Goal: Task Accomplishment & Management: Use online tool/utility

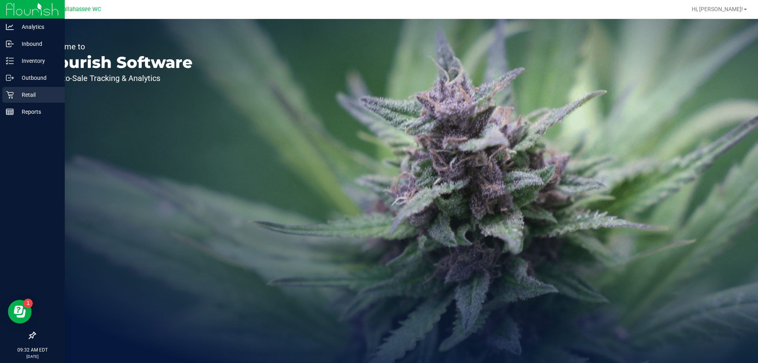
click at [8, 96] on icon at bounding box center [10, 95] width 8 height 8
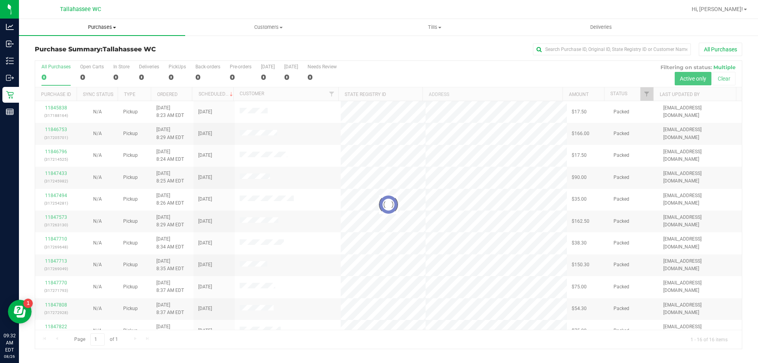
click at [108, 30] on span "Purchases" at bounding box center [102, 27] width 166 height 7
click at [103, 58] on li "Fulfillment" at bounding box center [102, 56] width 166 height 9
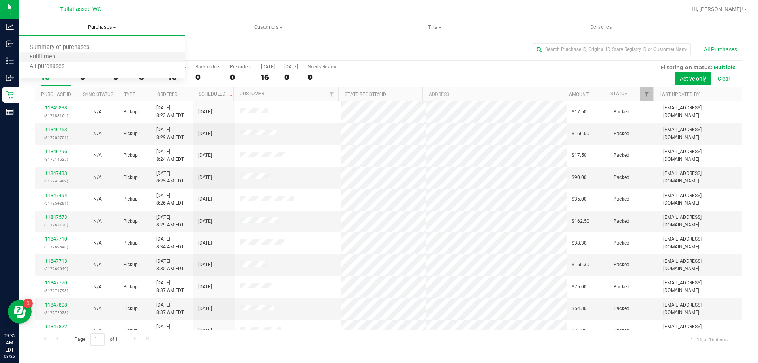
click at [95, 60] on li "Fulfillment" at bounding box center [102, 56] width 166 height 9
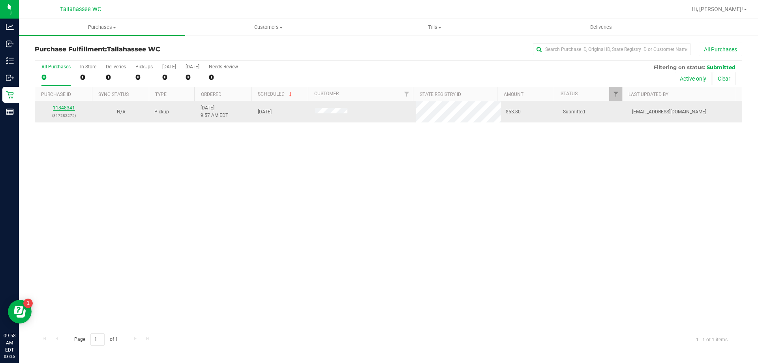
click at [58, 105] on link "11848341" at bounding box center [64, 108] width 22 height 6
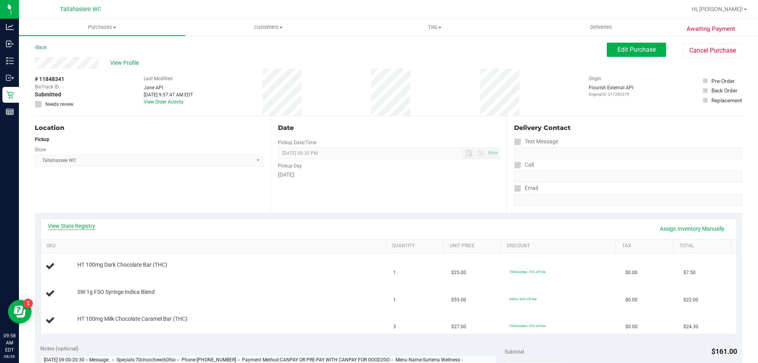
click at [56, 228] on link "View State Registry" at bounding box center [71, 226] width 47 height 8
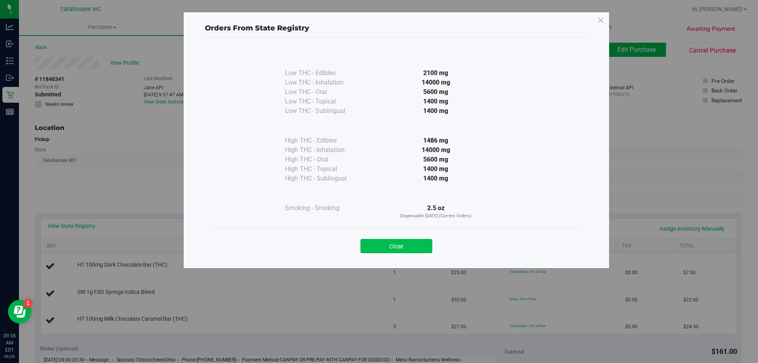
click at [416, 246] on button "Close" at bounding box center [396, 246] width 72 height 14
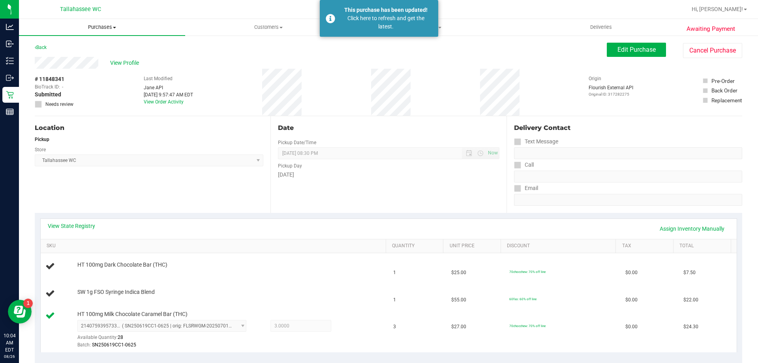
click at [107, 28] on span "Purchases" at bounding box center [102, 27] width 166 height 7
click at [99, 53] on li "Fulfillment" at bounding box center [102, 56] width 166 height 9
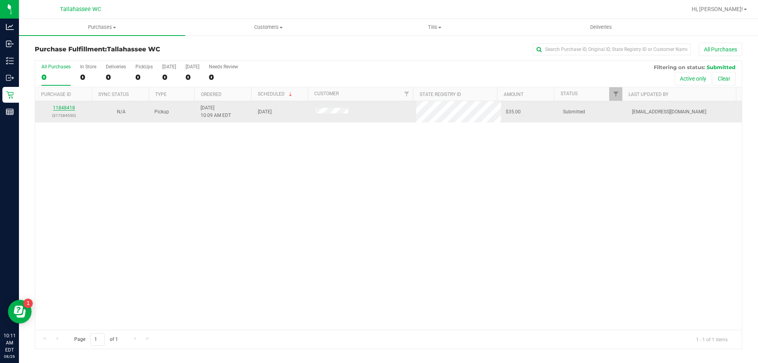
click at [63, 109] on link "11848418" at bounding box center [64, 108] width 22 height 6
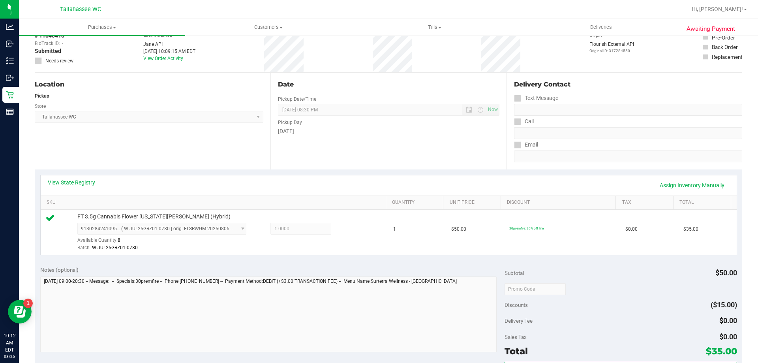
scroll to position [79, 0]
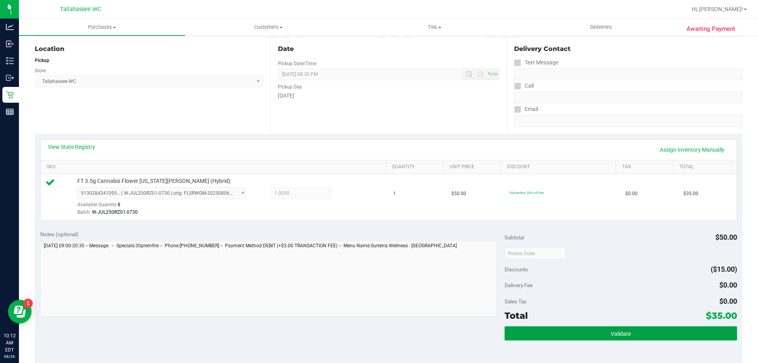
click at [558, 337] on button "Validate" at bounding box center [620, 333] width 232 height 14
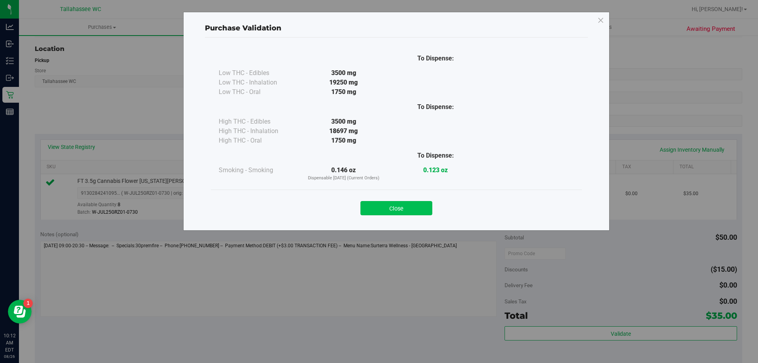
click at [390, 207] on button "Close" at bounding box center [396, 208] width 72 height 14
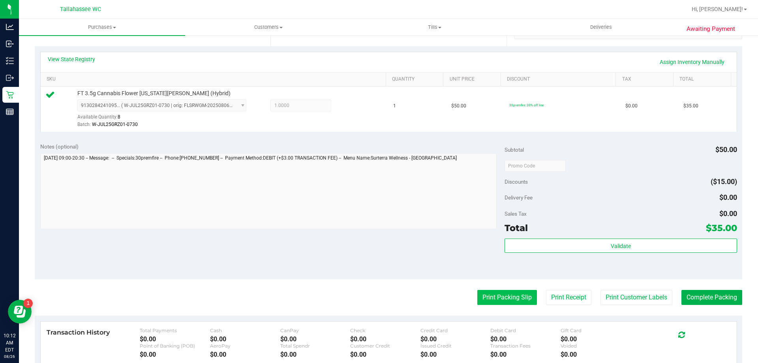
scroll to position [197, 0]
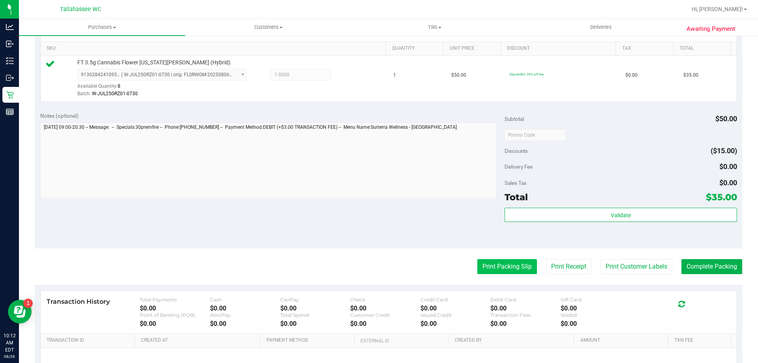
click at [487, 262] on button "Print Packing Slip" at bounding box center [507, 266] width 60 height 15
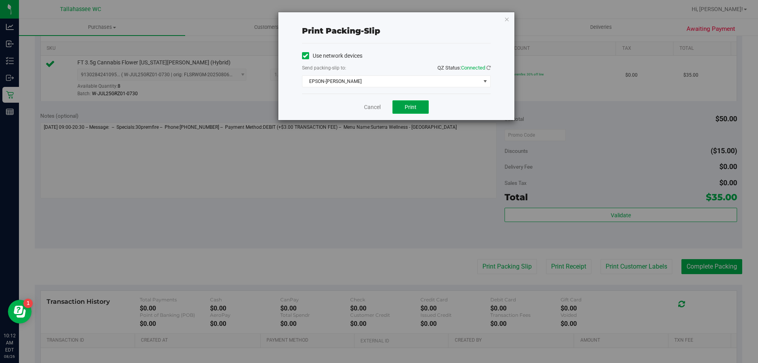
click at [412, 109] on span "Print" at bounding box center [410, 107] width 12 height 6
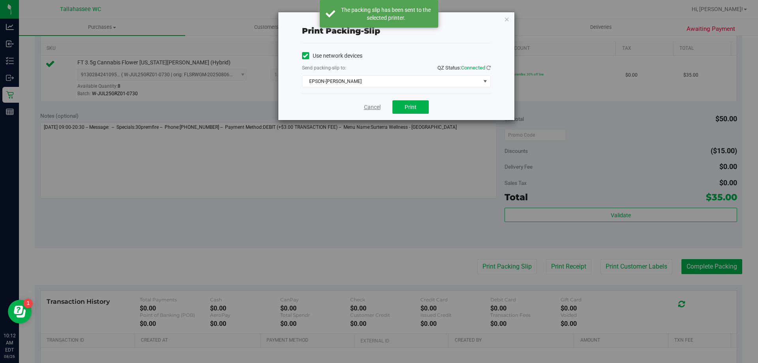
click at [371, 103] on link "Cancel" at bounding box center [372, 107] width 17 height 8
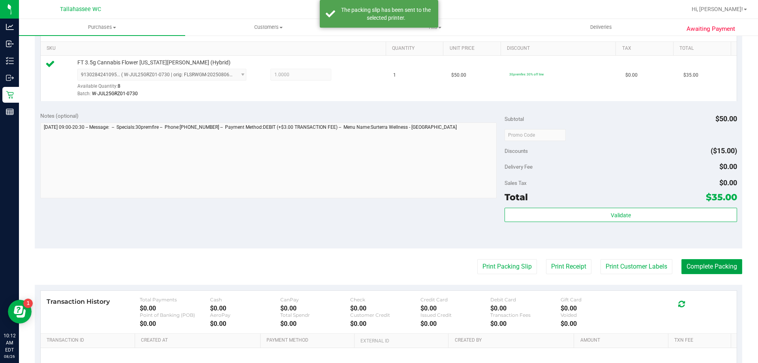
click at [711, 272] on button "Complete Packing" at bounding box center [711, 266] width 61 height 15
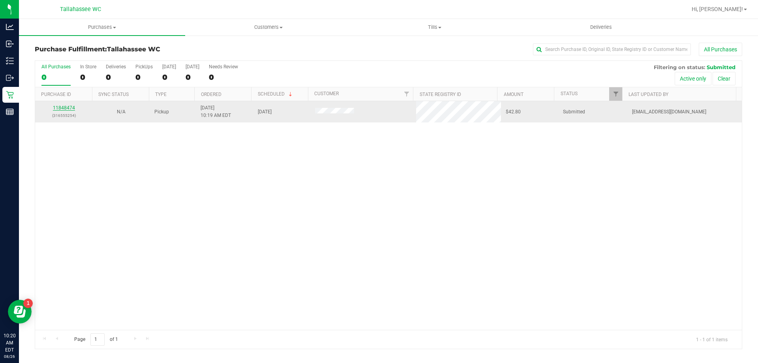
click at [67, 105] on link "11848474" at bounding box center [64, 108] width 22 height 6
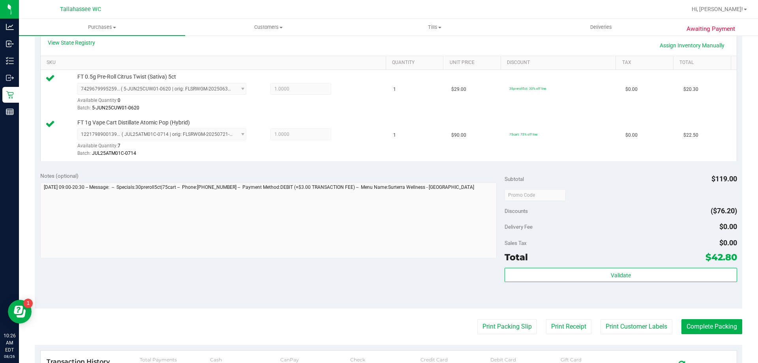
scroll to position [197, 0]
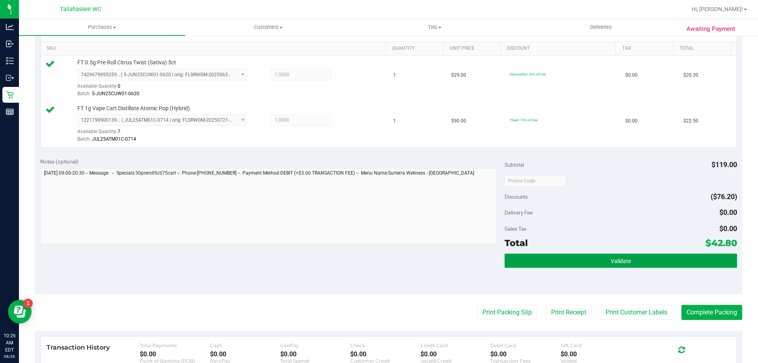
click at [539, 256] on button "Validate" at bounding box center [620, 260] width 232 height 14
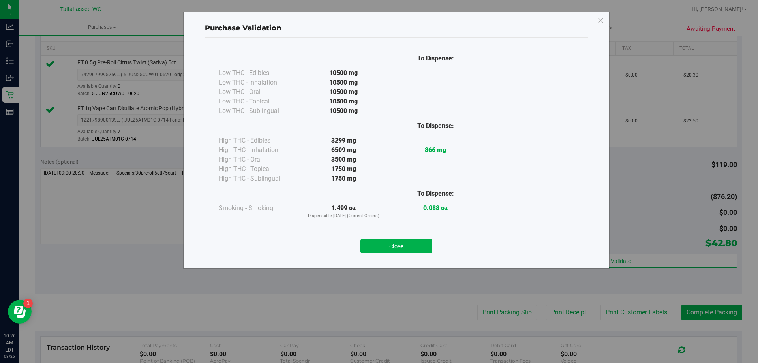
click at [423, 246] on button "Close" at bounding box center [396, 246] width 72 height 14
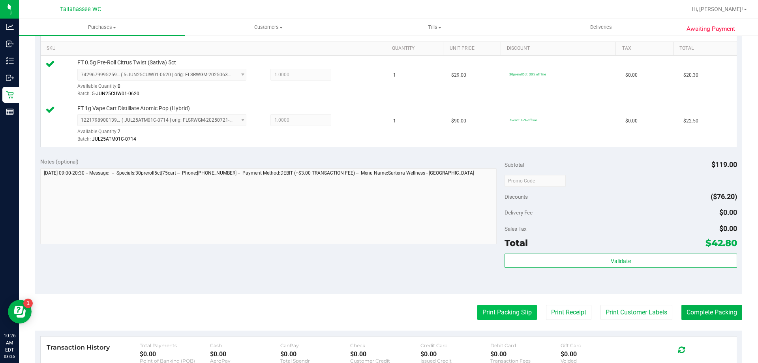
click at [507, 315] on button "Print Packing Slip" at bounding box center [507, 312] width 60 height 15
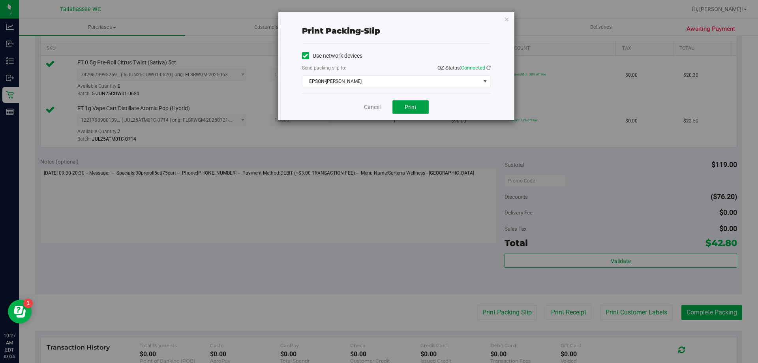
click at [414, 109] on span "Print" at bounding box center [410, 107] width 12 height 6
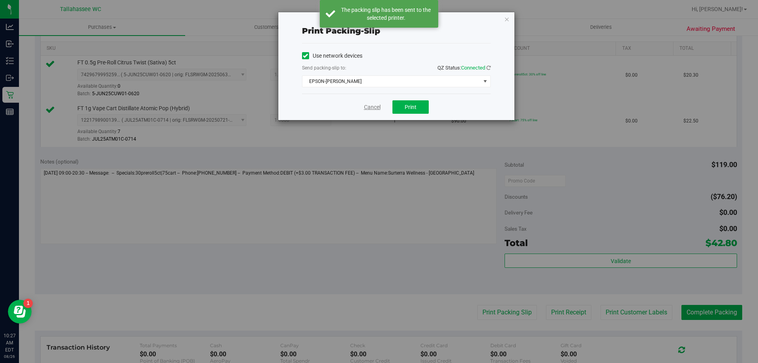
click at [372, 107] on link "Cancel" at bounding box center [372, 107] width 17 height 8
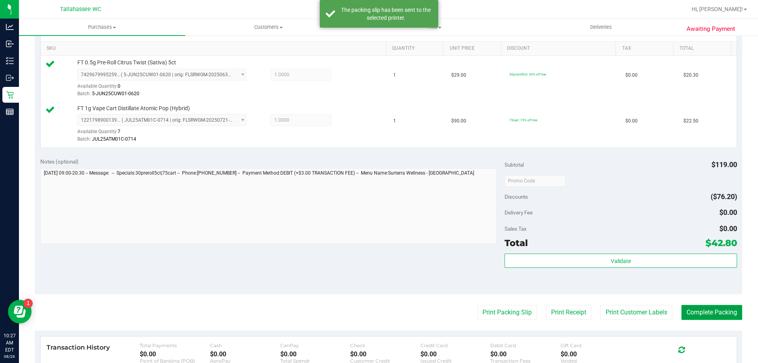
click at [716, 317] on button "Complete Packing" at bounding box center [711, 312] width 61 height 15
